Goal: Information Seeking & Learning: Learn about a topic

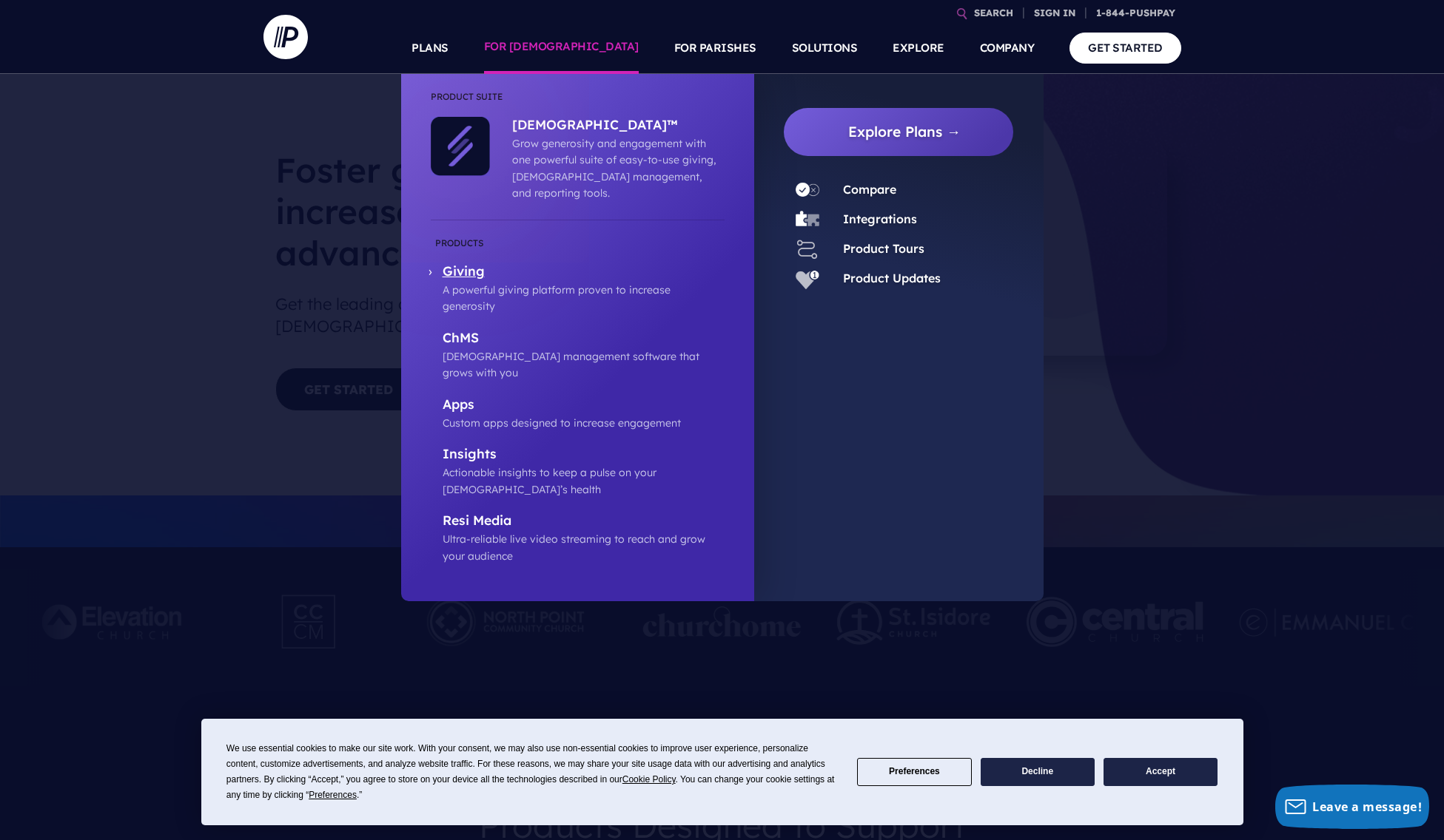
click at [489, 263] on p "Giving" at bounding box center [584, 272] width 282 height 19
